Goal: Obtain resource: Download file/media

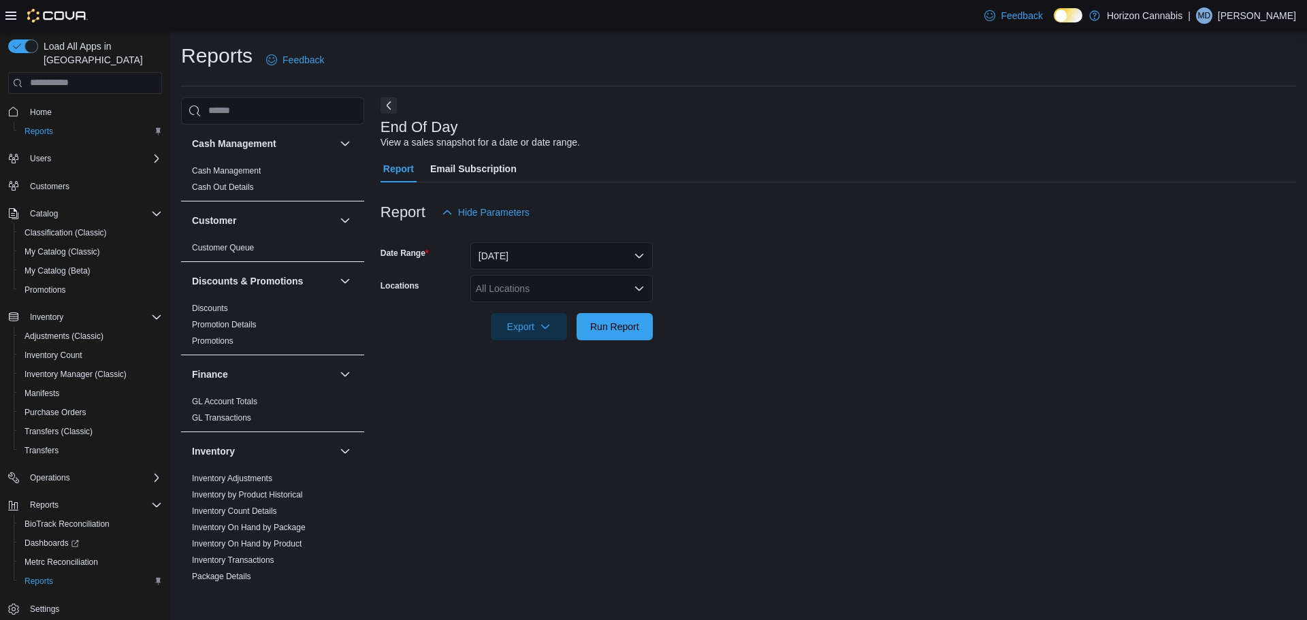
click at [724, 374] on div "End Of Day View a sales snapshot for a date or date range. Report Email Subscri…" at bounding box center [837, 343] width 915 height 492
click at [599, 332] on span "Run Report" at bounding box center [614, 326] width 49 height 14
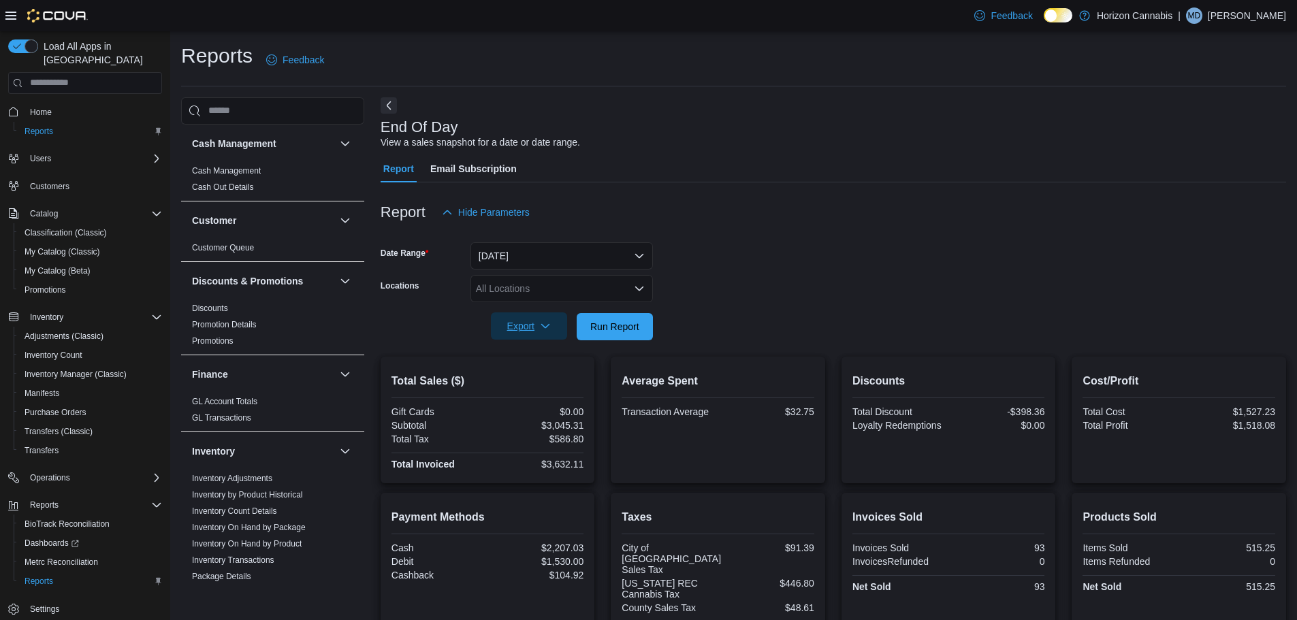
click at [534, 331] on span "Export" at bounding box center [529, 325] width 60 height 27
click at [537, 383] on span "Export to Pdf" at bounding box center [530, 381] width 61 height 11
